Goal: Task Accomplishment & Management: Use online tool/utility

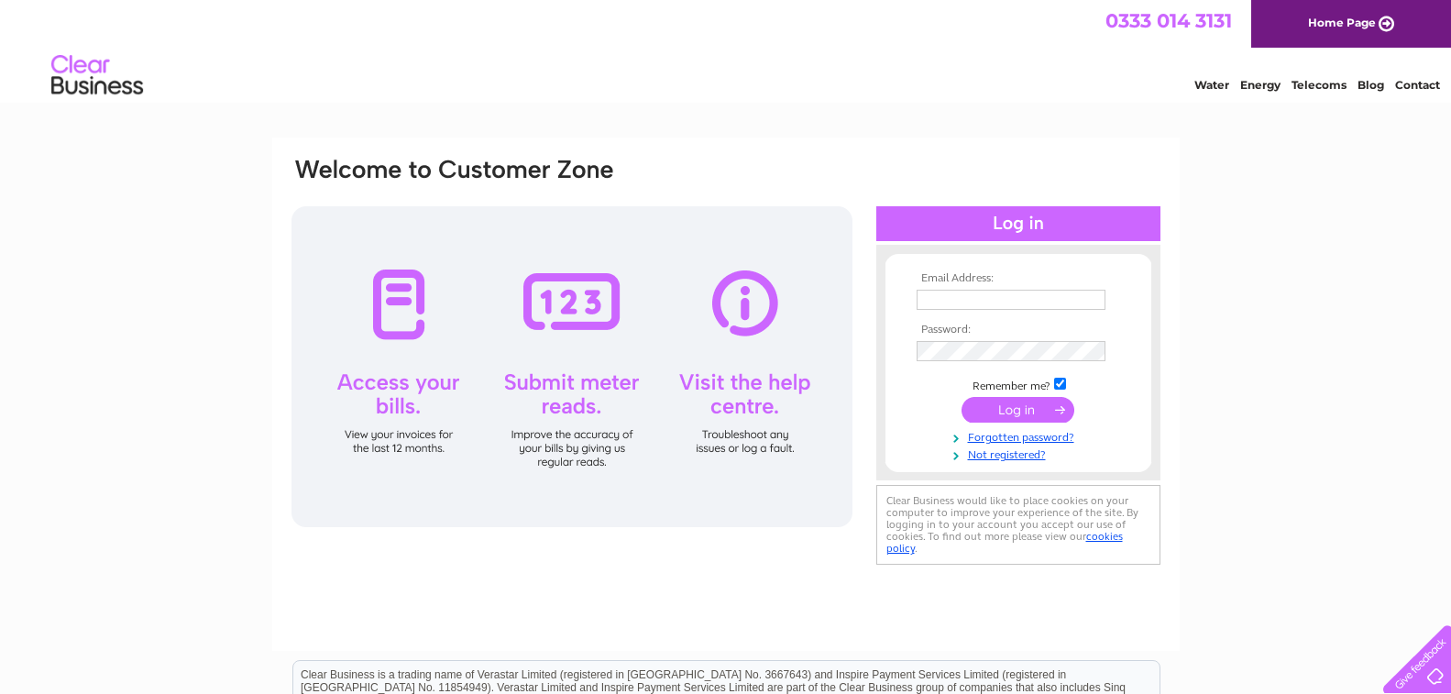
type input "Brathees2000@yahoo.com"
click at [1017, 404] on input "submit" at bounding box center [1018, 410] width 113 height 26
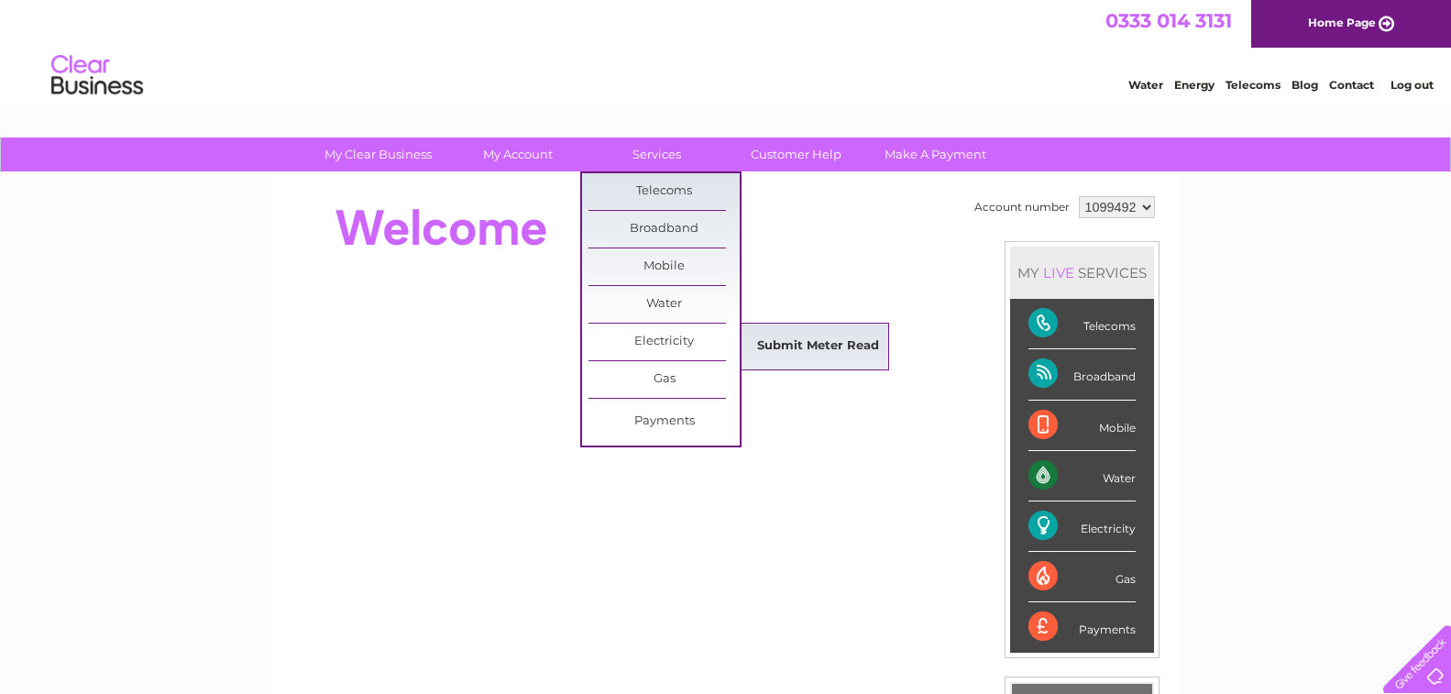
click at [808, 346] on link "Submit Meter Read" at bounding box center [817, 346] width 151 height 37
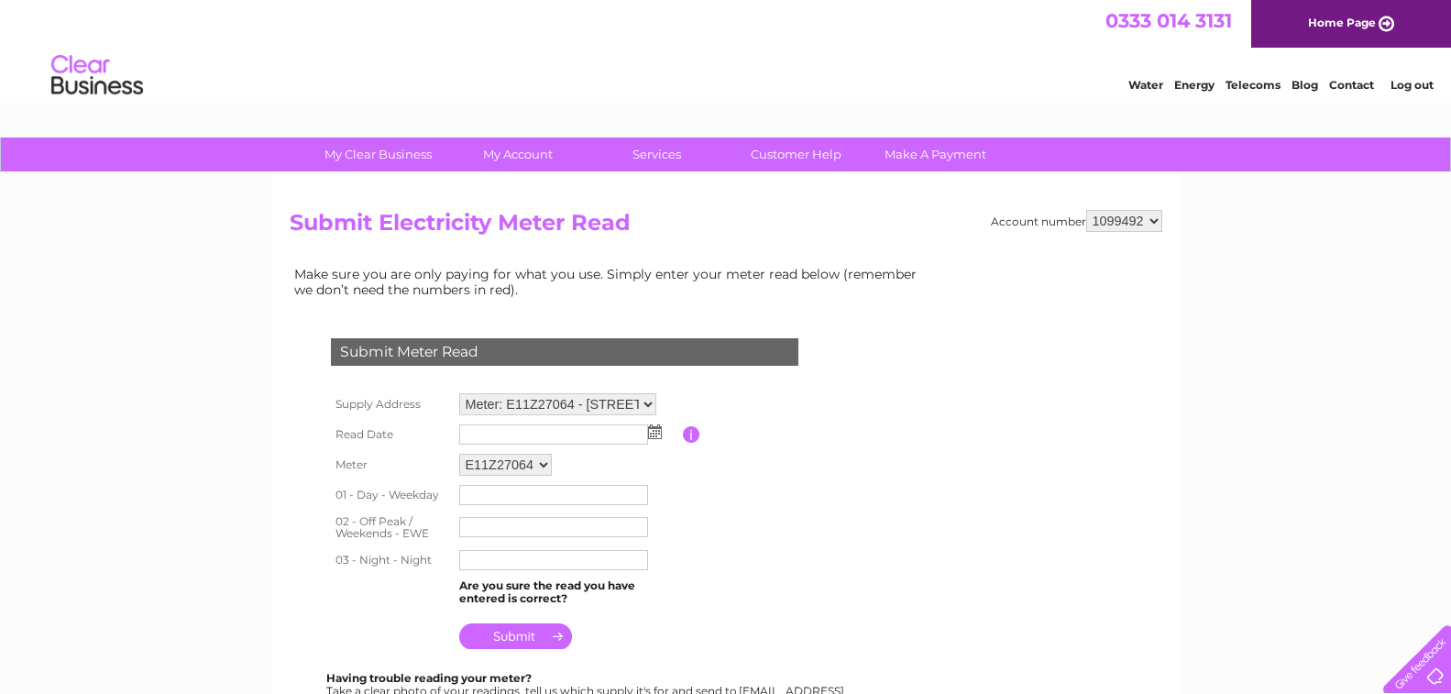
click at [651, 434] on img at bounding box center [655, 431] width 14 height 15
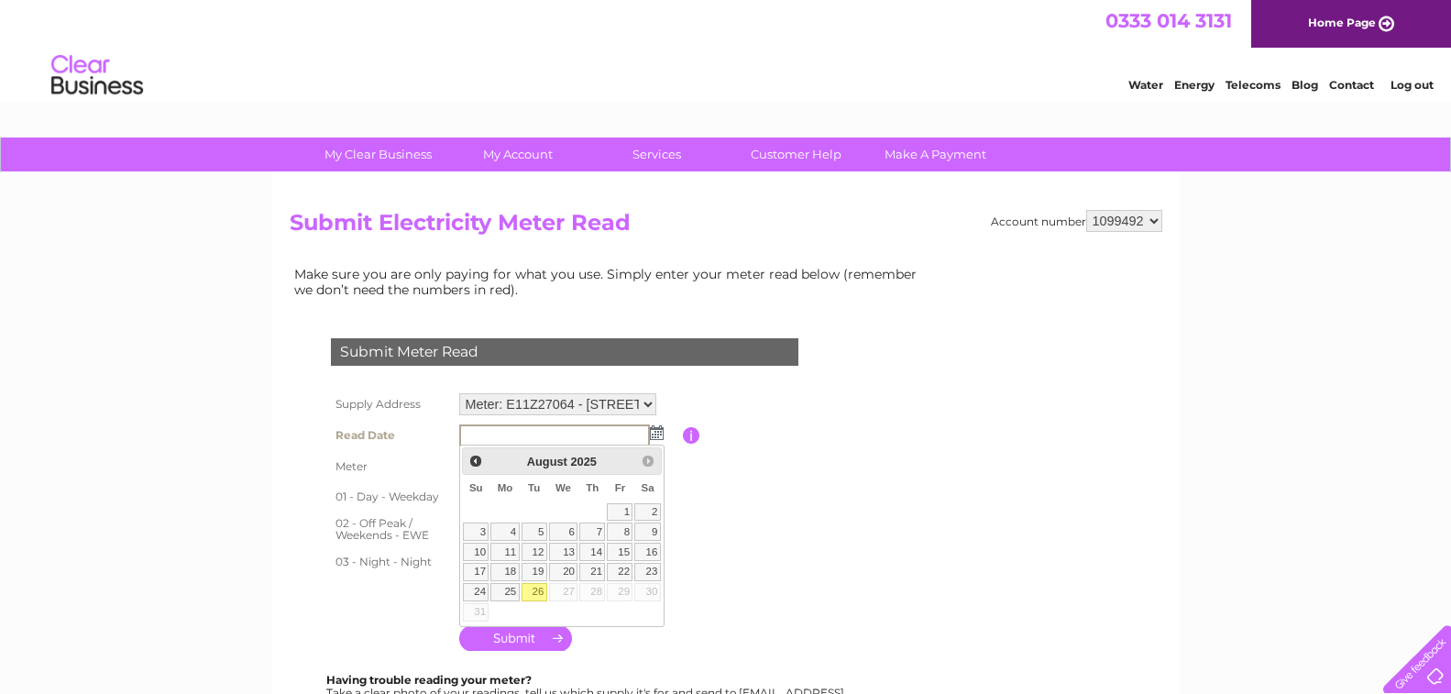
click at [530, 590] on link "26" at bounding box center [535, 592] width 26 height 18
type input "[DATE]"
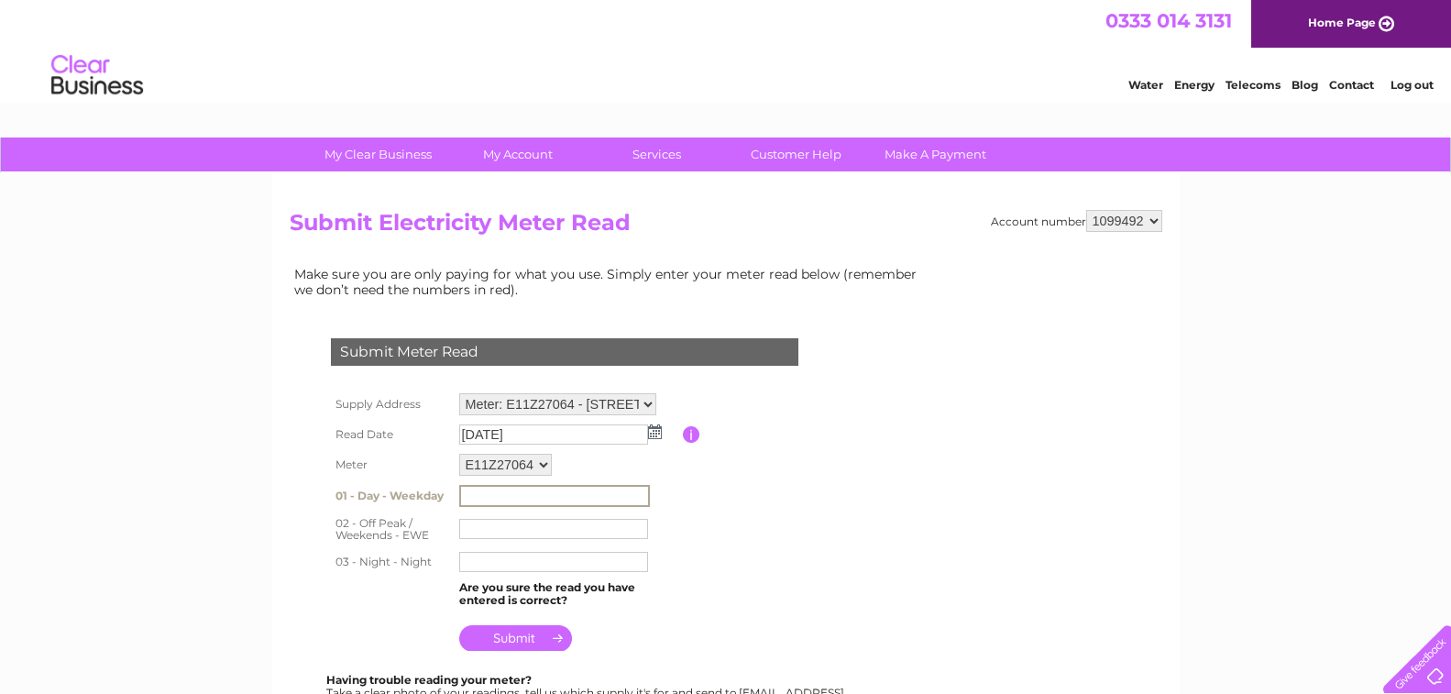
click at [513, 500] on input "text" at bounding box center [554, 496] width 191 height 22
type input "178179"
click at [521, 528] on input "text" at bounding box center [553, 529] width 189 height 20
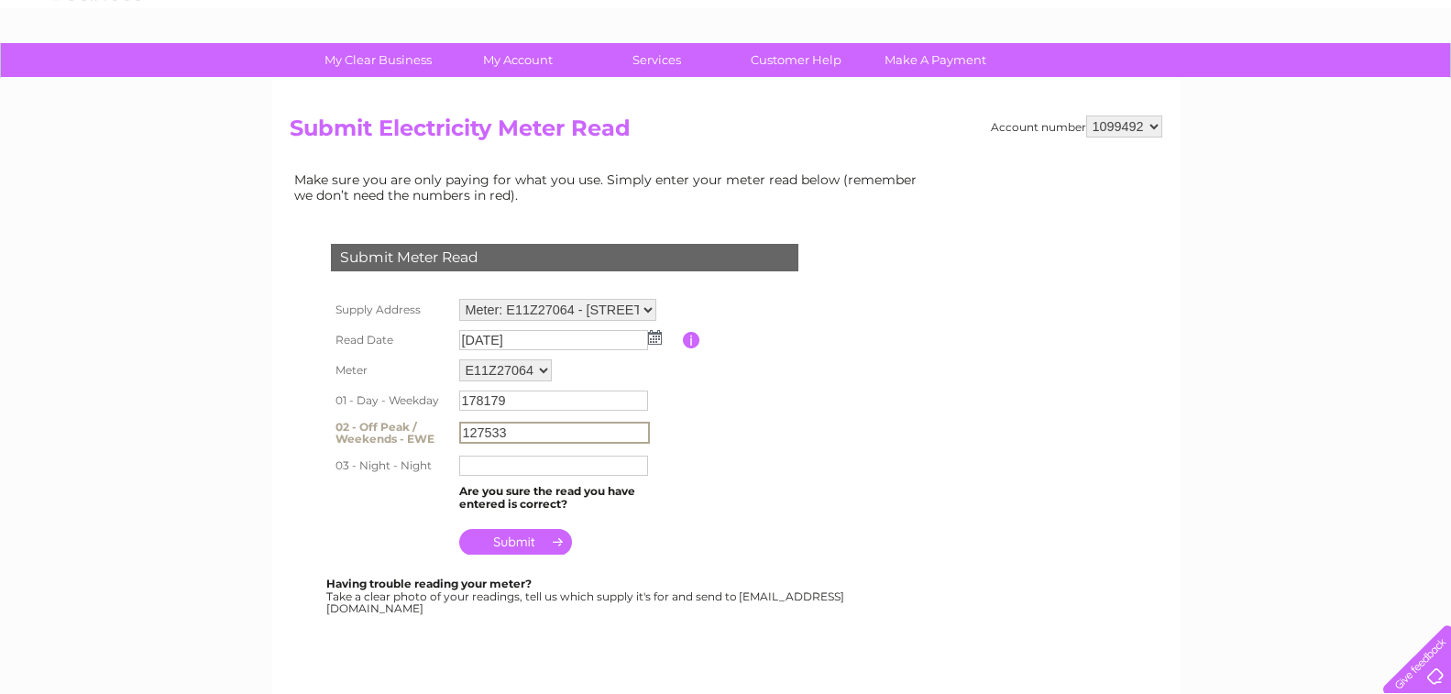
scroll to position [183, 0]
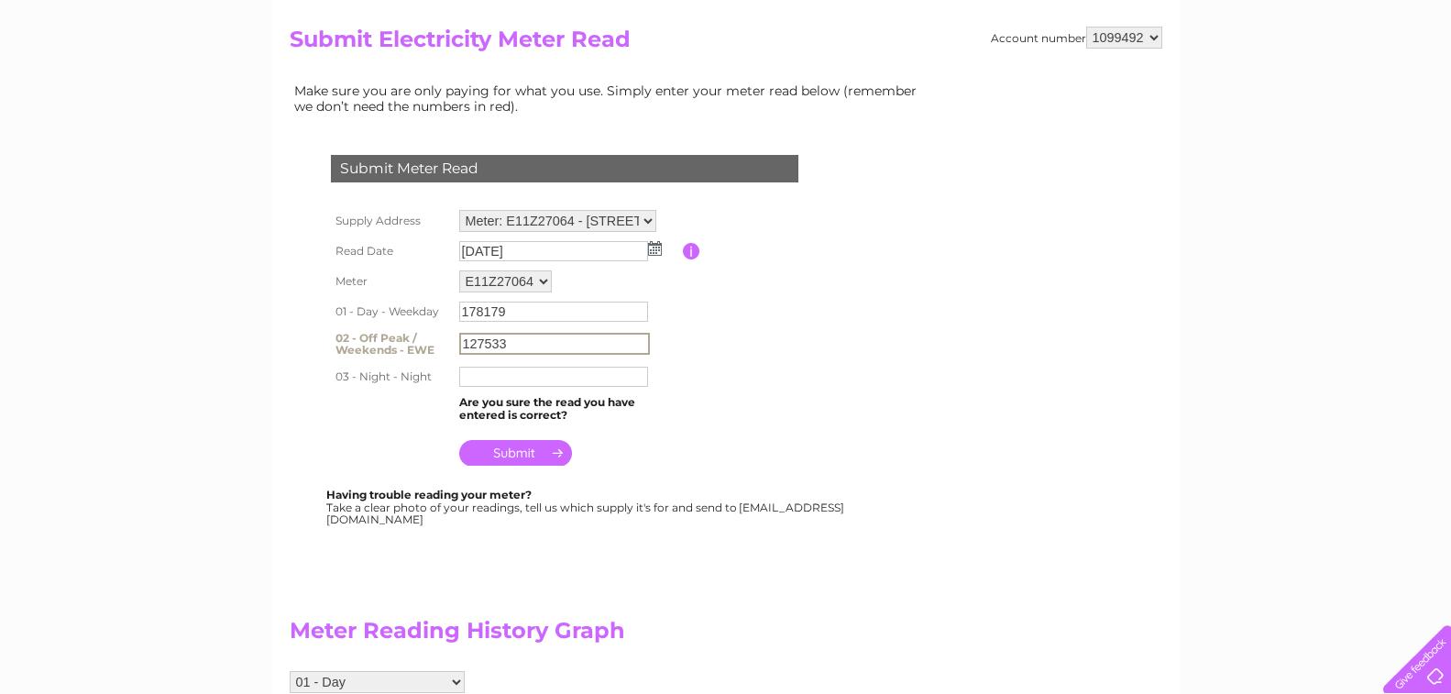
type input "127533"
click at [478, 374] on input "text" at bounding box center [553, 377] width 189 height 20
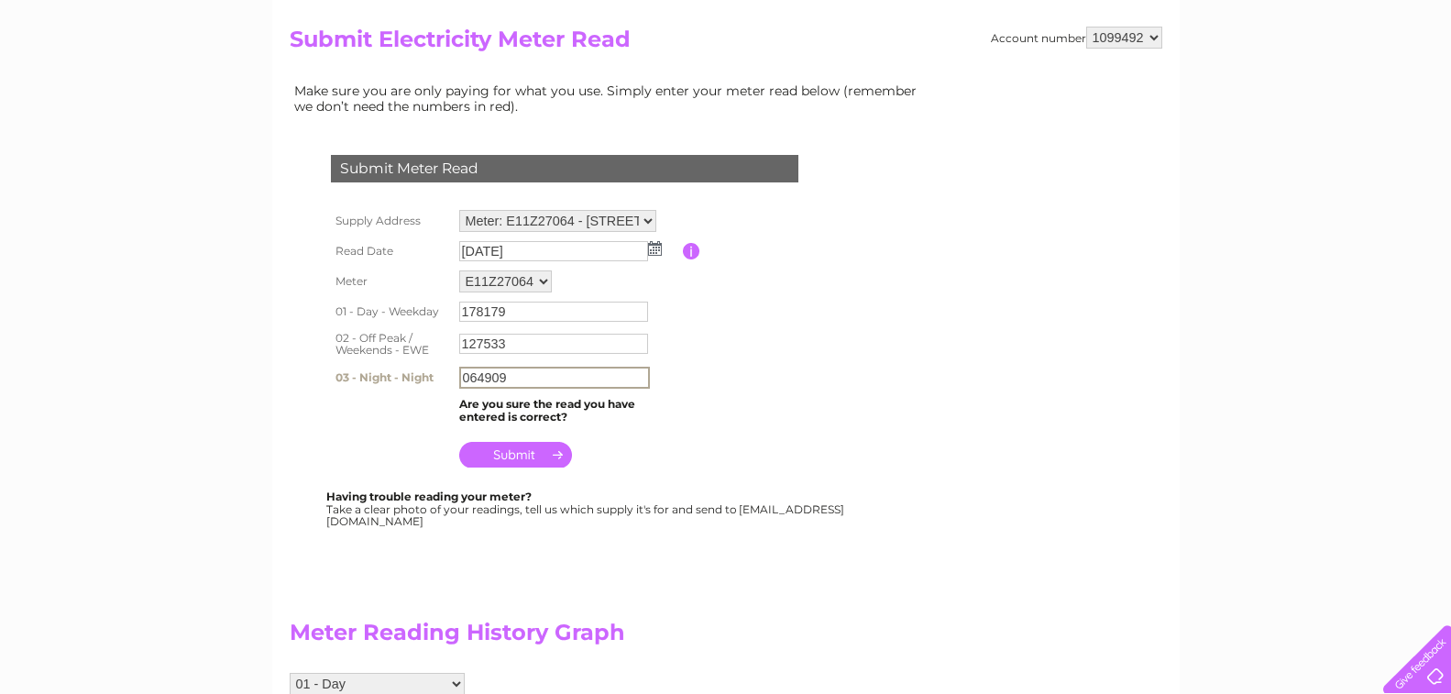
type input "064909"
click at [524, 458] on input "submit" at bounding box center [515, 455] width 113 height 26
